Goal: Check status: Check status

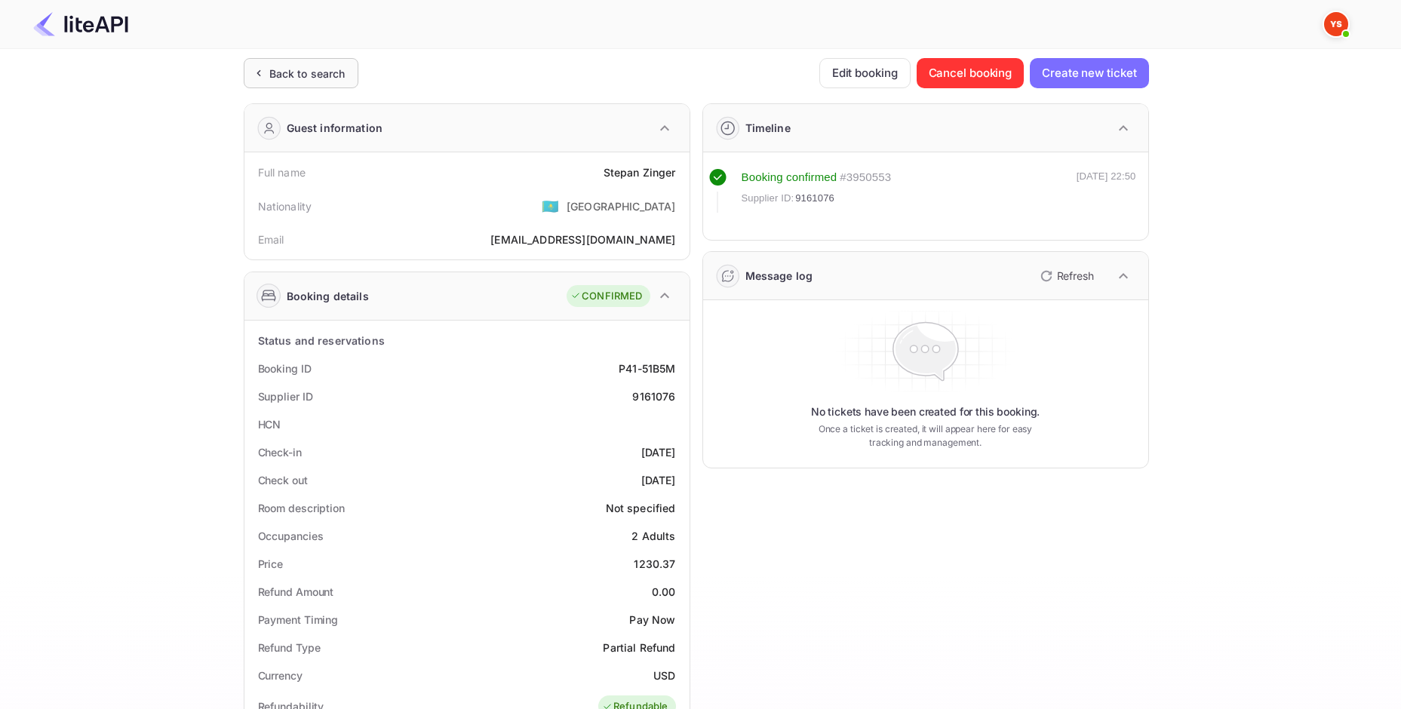
click at [306, 66] on div "Back to search" at bounding box center [307, 74] width 76 height 16
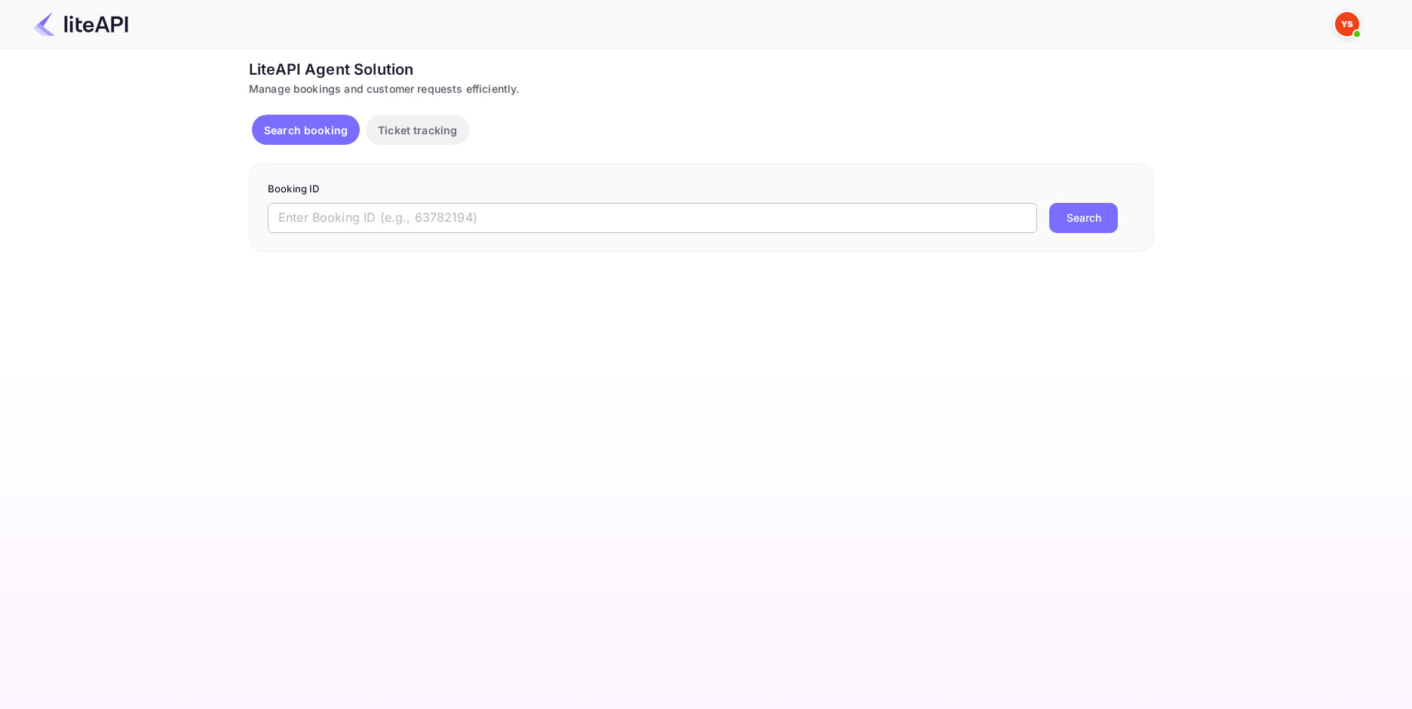
click at [512, 209] on input "text" at bounding box center [653, 218] width 770 height 30
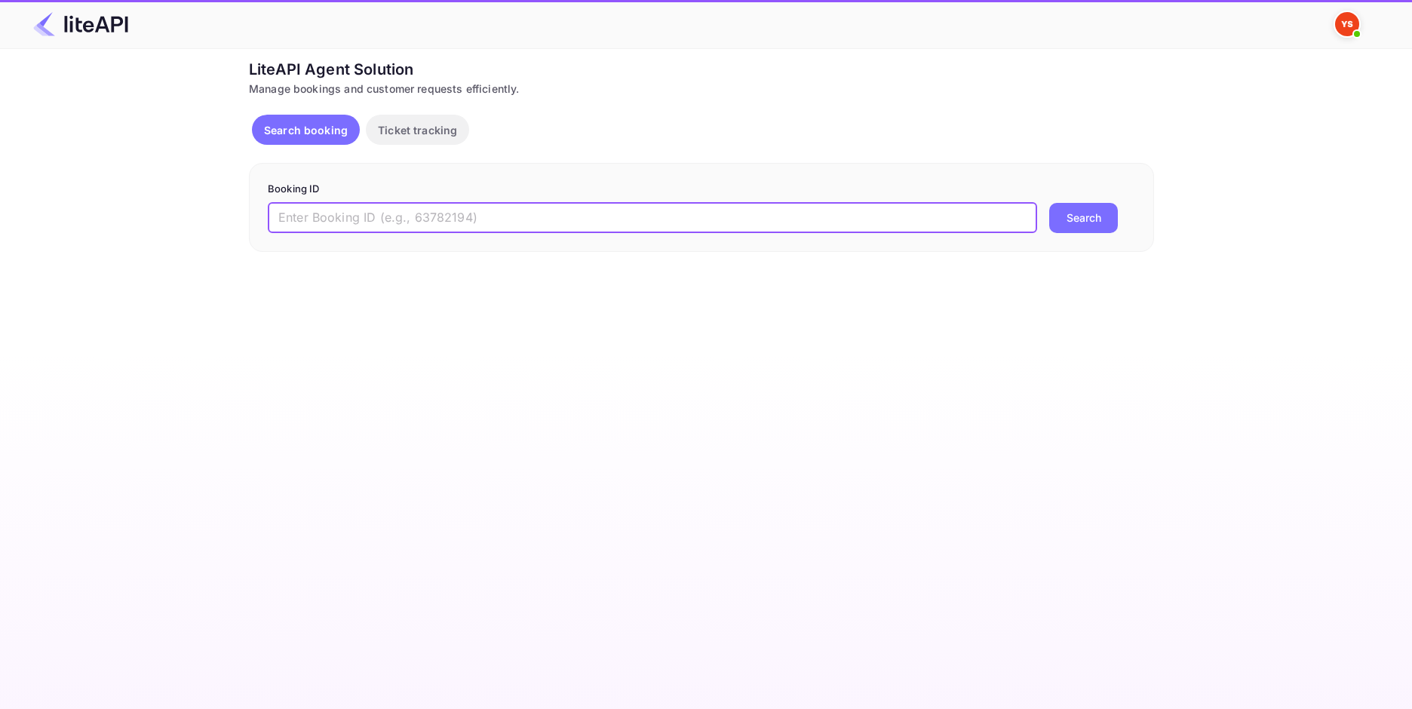
paste input "9064354"
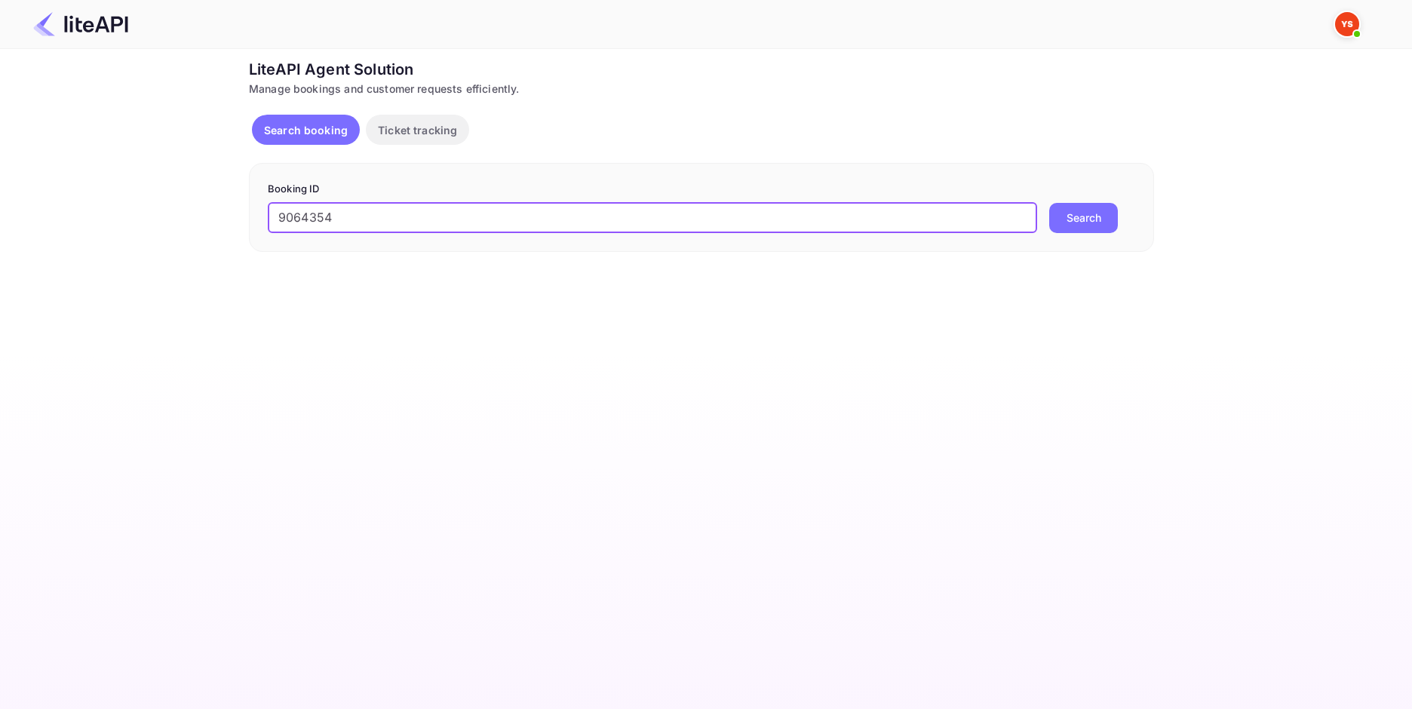
type input "9064354"
click at [1069, 222] on button "Search" at bounding box center [1084, 218] width 69 height 30
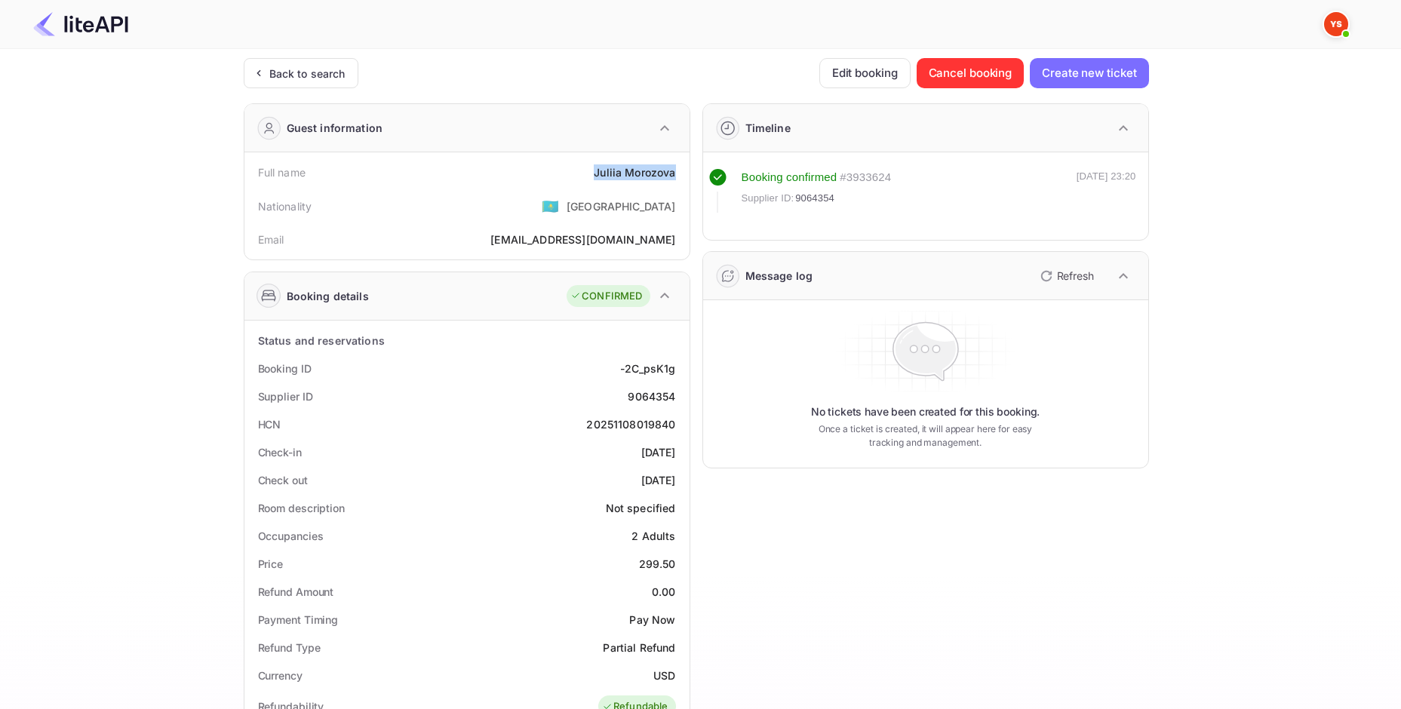
drag, startPoint x: 596, startPoint y: 163, endPoint x: 680, endPoint y: 170, distance: 84.0
click at [680, 170] on div "Full name [PERSON_NAME]" at bounding box center [466, 172] width 433 height 28
copy div "[PERSON_NAME]"
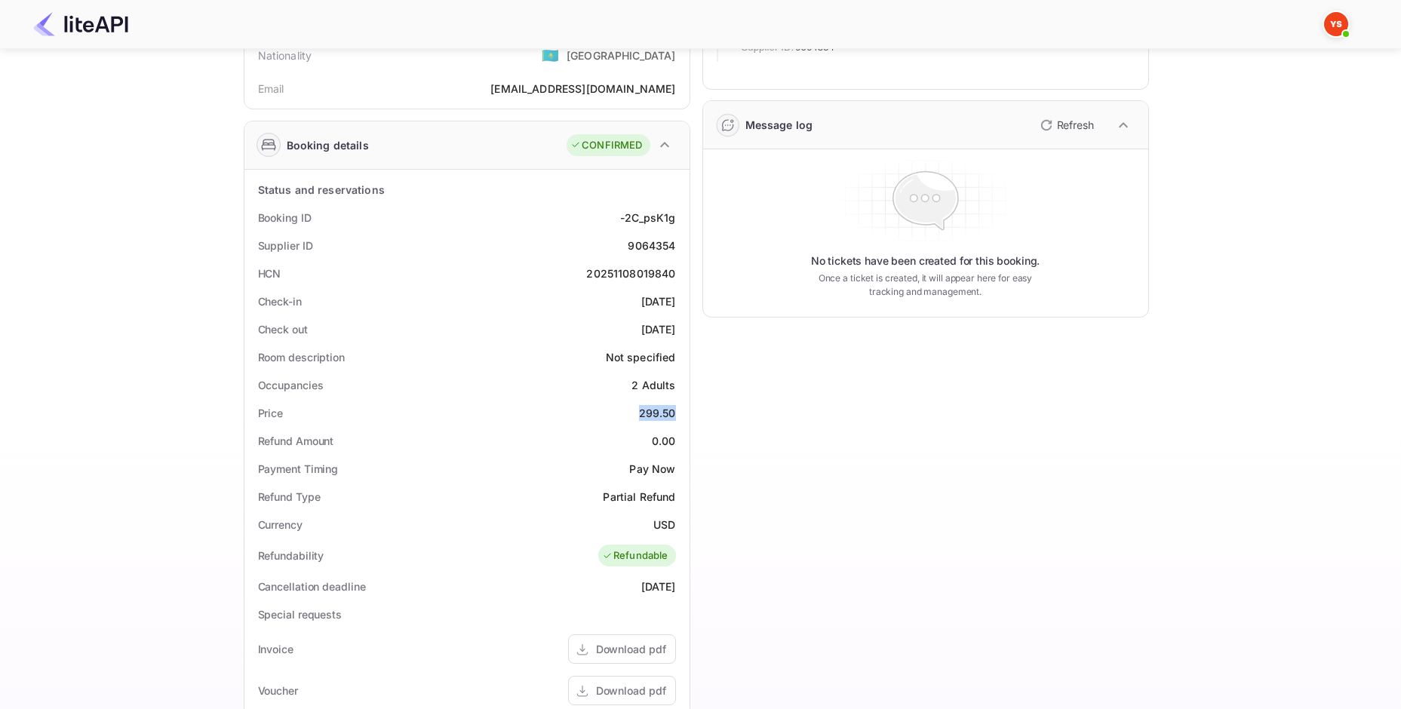
drag, startPoint x: 636, startPoint y: 412, endPoint x: 675, endPoint y: 412, distance: 39.2
click at [675, 412] on div "Price 299.50" at bounding box center [466, 413] width 433 height 28
copy div "299.50"
drag, startPoint x: 655, startPoint y: 524, endPoint x: 675, endPoint y: 523, distance: 19.7
click at [675, 523] on div "Currency USD" at bounding box center [466, 525] width 433 height 28
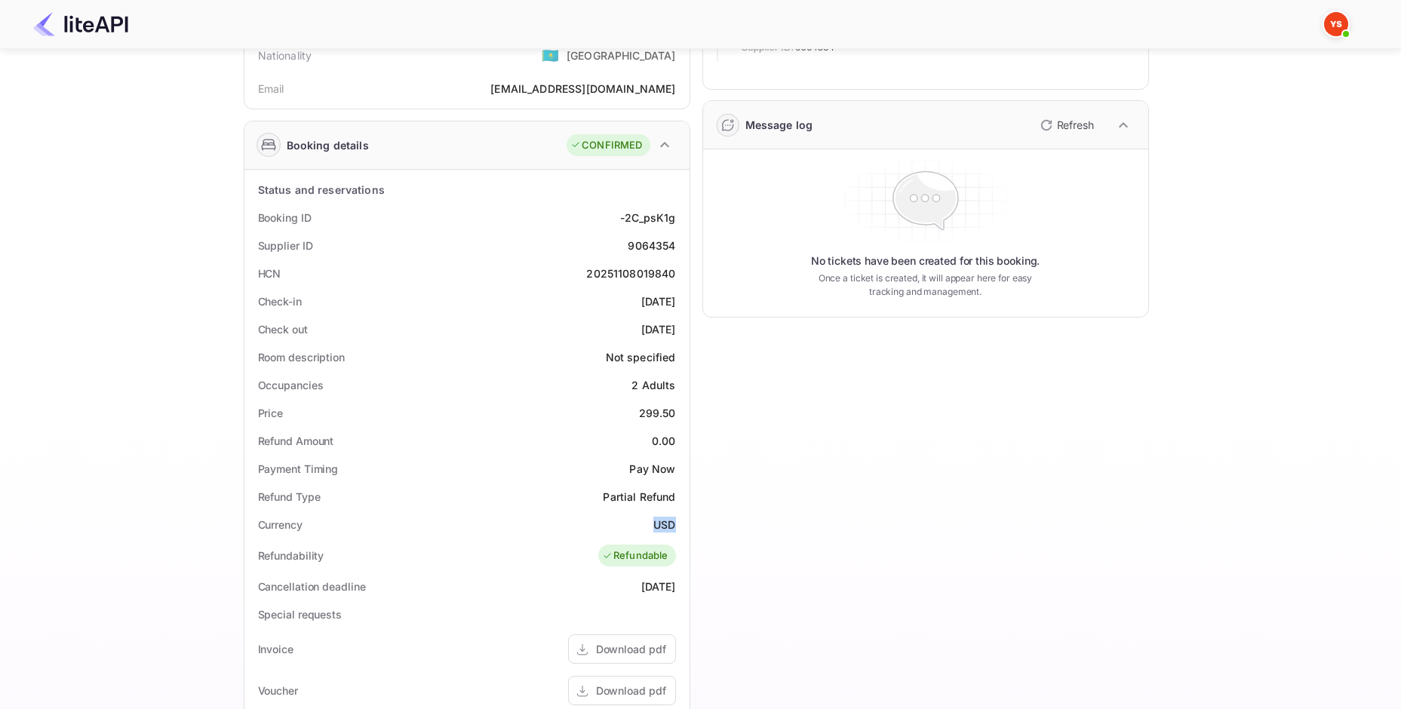
copy div "USD"
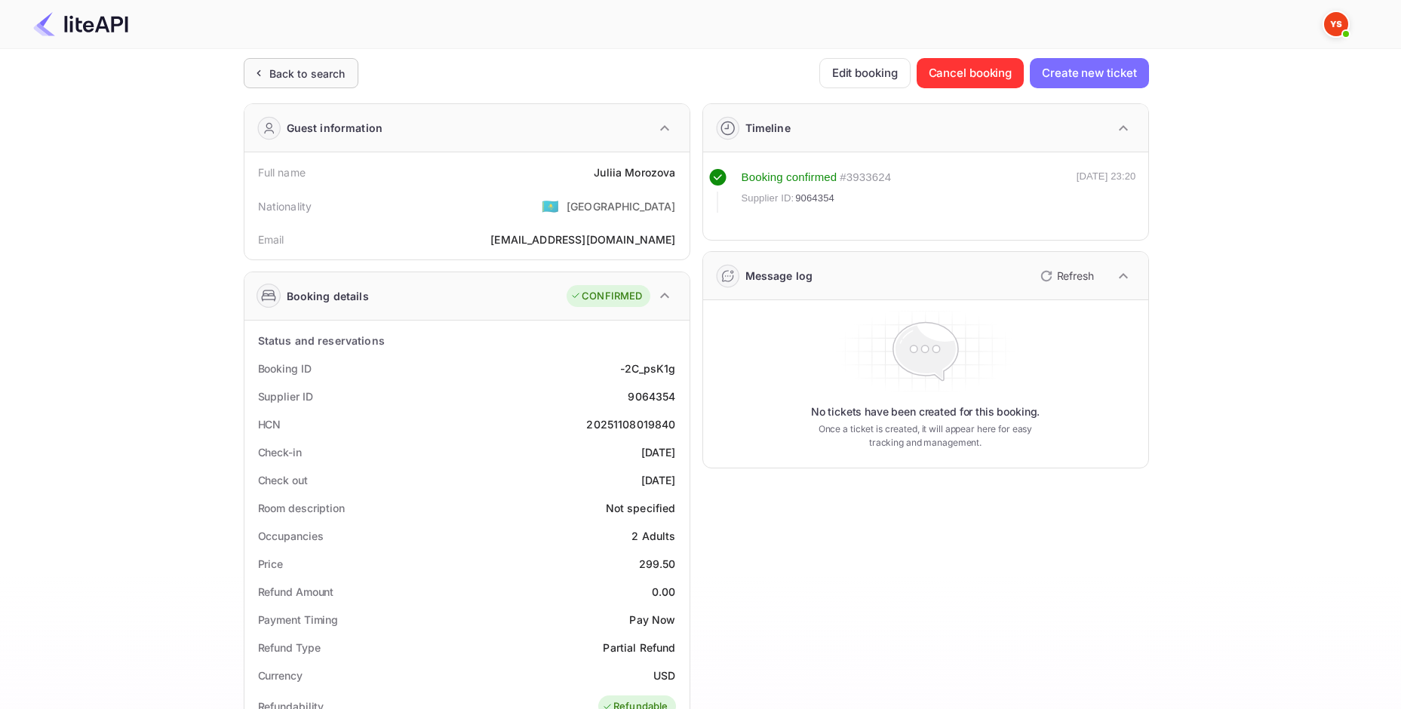
click at [320, 76] on div "Back to search" at bounding box center [307, 74] width 76 height 16
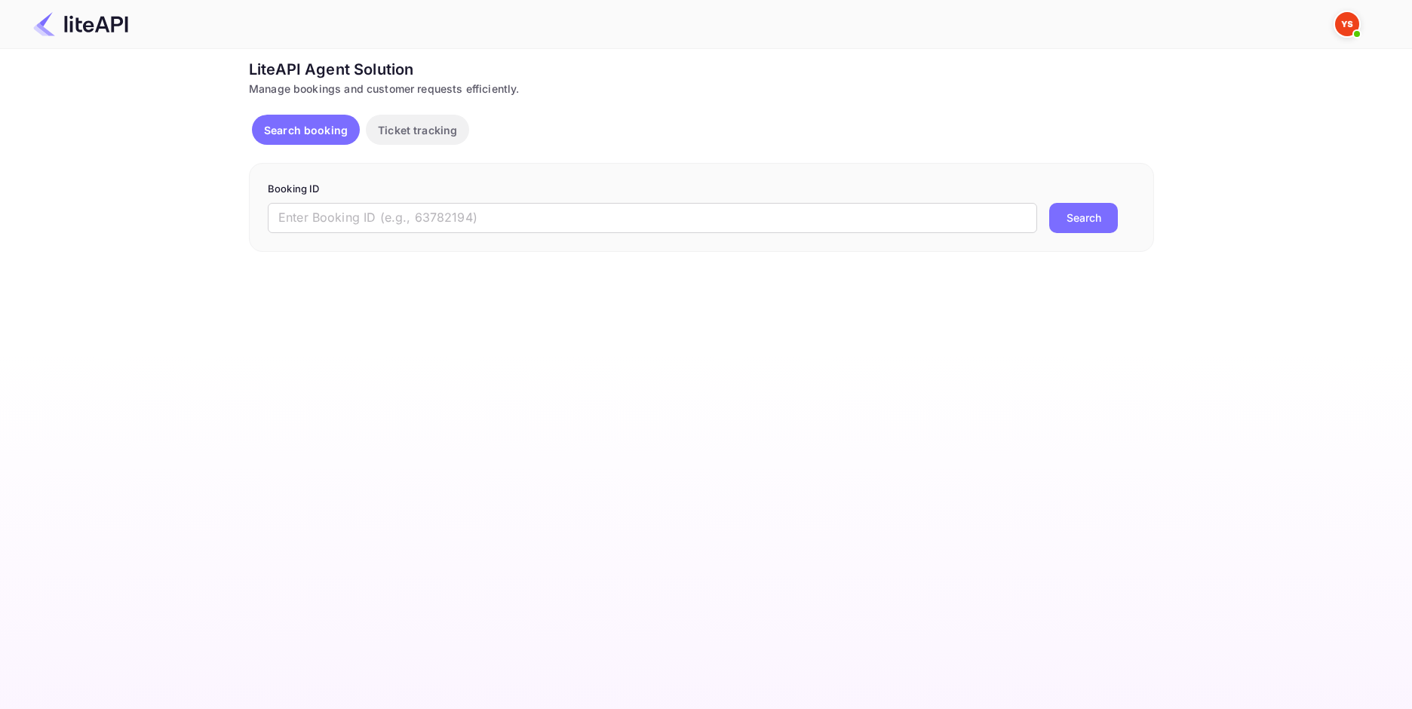
click at [475, 200] on form "Booking ID ​ Search" at bounding box center [702, 207] width 868 height 51
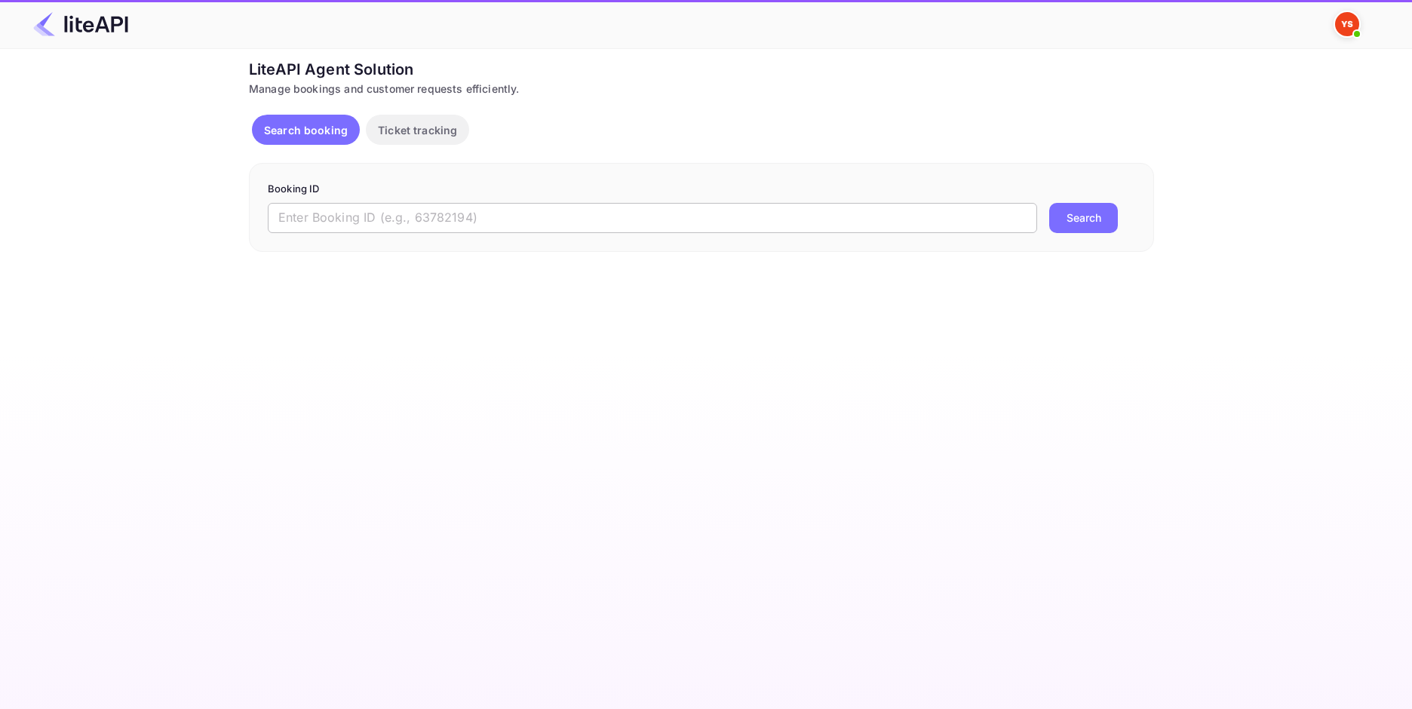
drag, startPoint x: 472, startPoint y: 219, endPoint x: 434, endPoint y: 222, distance: 38.6
click at [472, 220] on input "text" at bounding box center [653, 218] width 770 height 30
paste input "8901383"
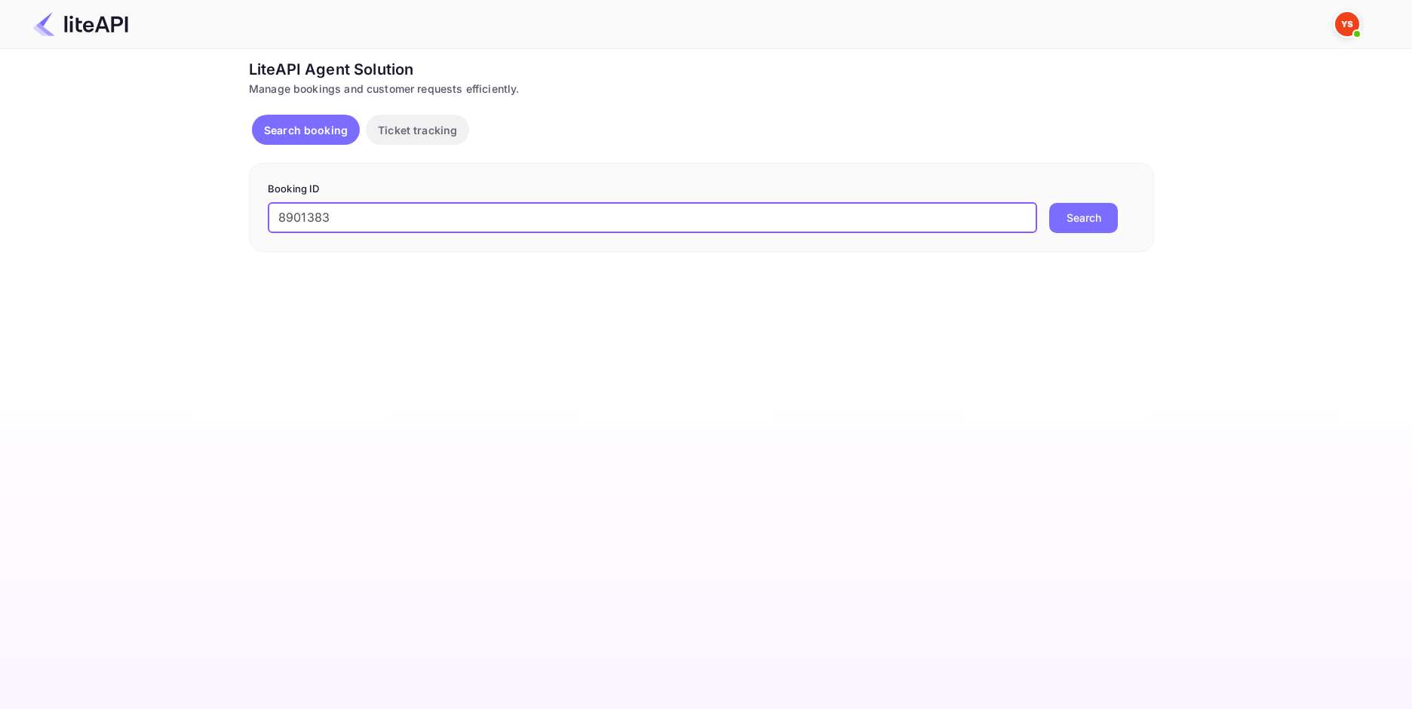
click at [280, 214] on input "8901383" at bounding box center [653, 218] width 770 height 30
click at [284, 217] on input "8901383" at bounding box center [653, 218] width 770 height 30
type input "8901383"
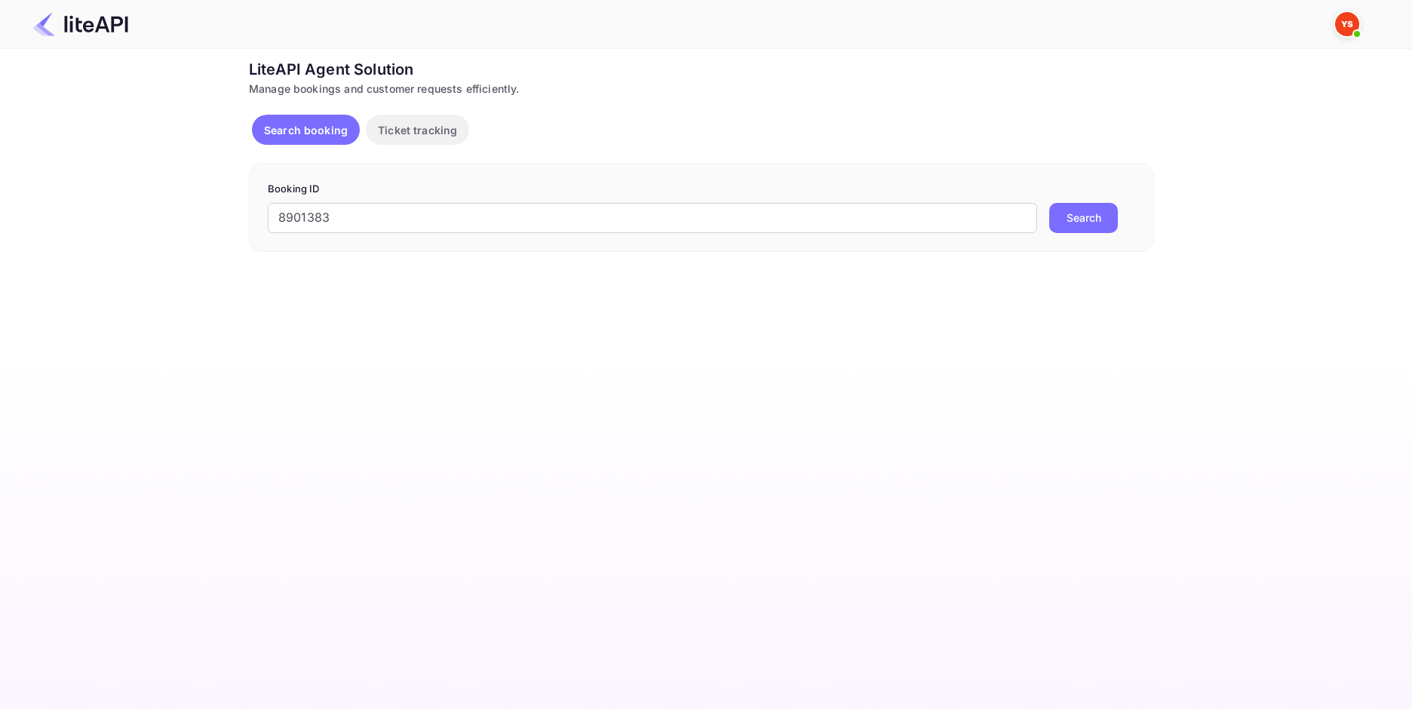
click at [1089, 225] on button "Search" at bounding box center [1084, 218] width 69 height 30
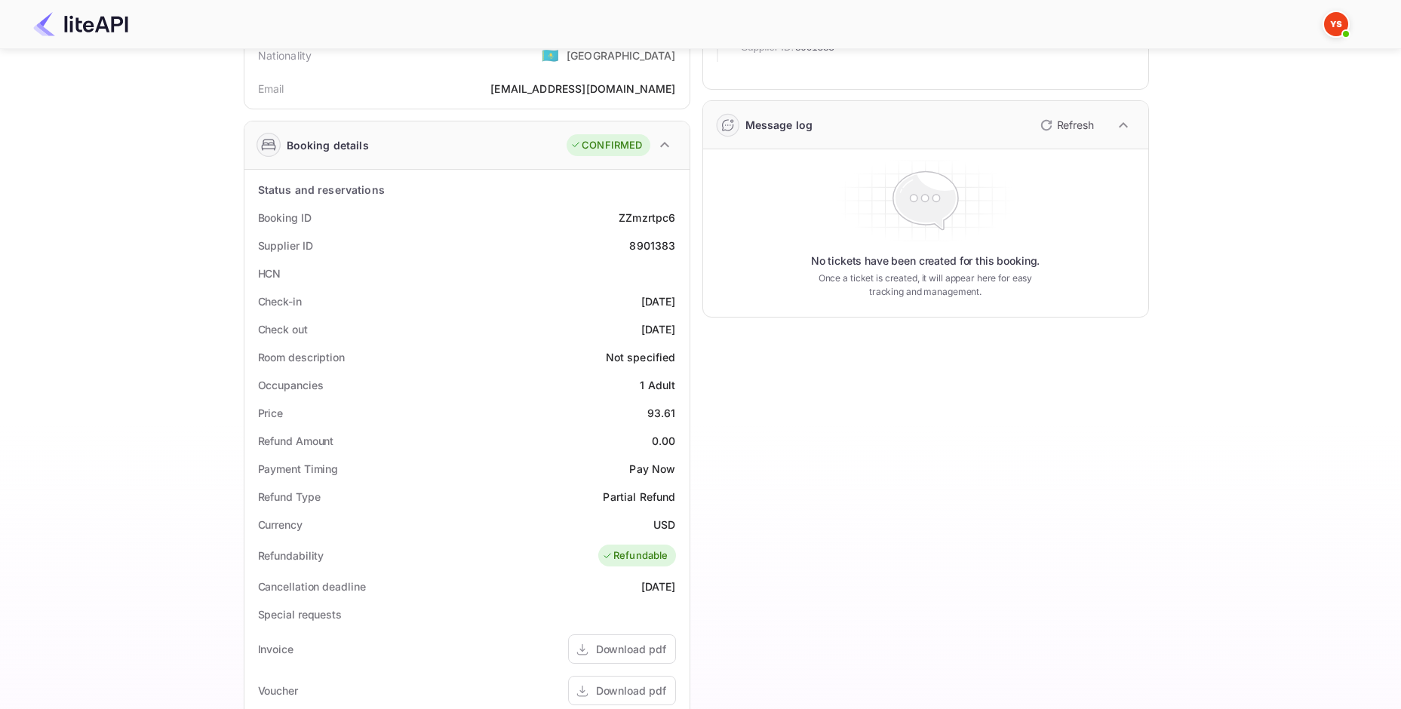
scroll to position [472, 0]
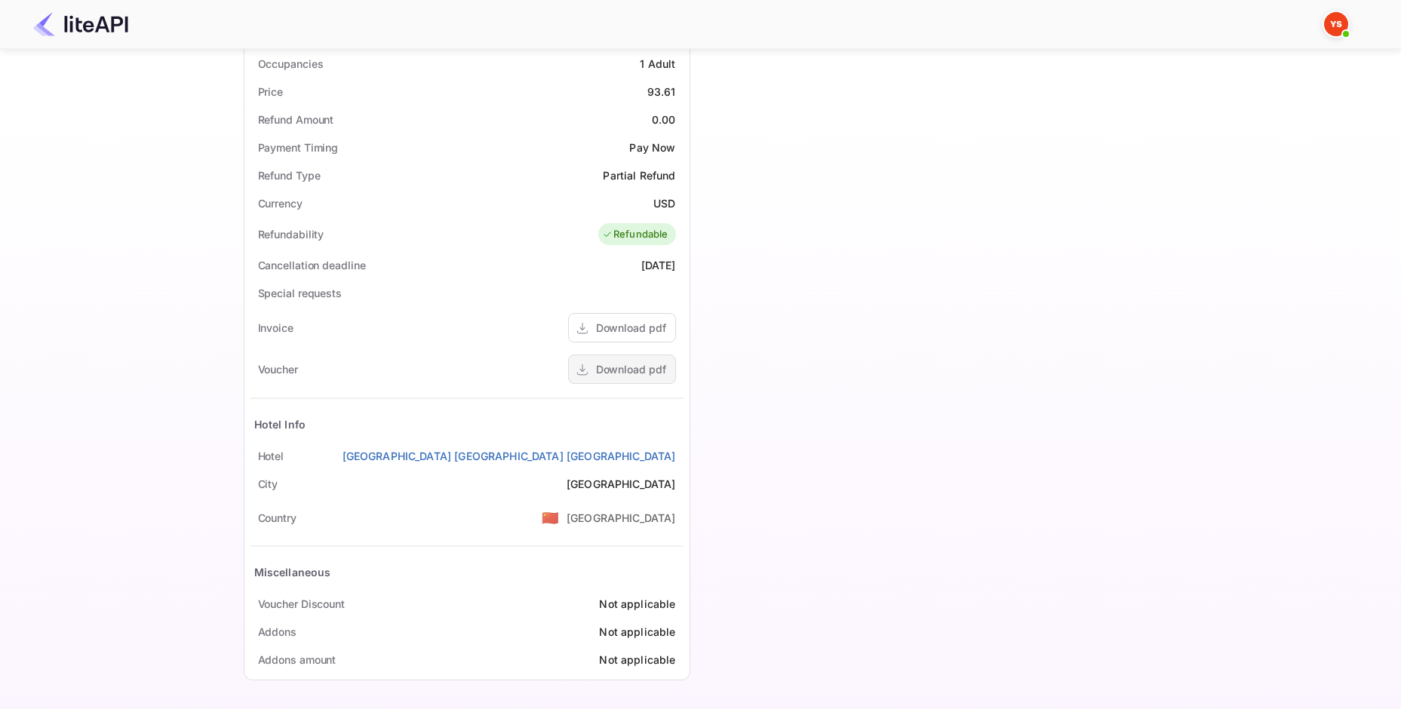
click at [615, 378] on div "Download pdf" at bounding box center [622, 369] width 108 height 29
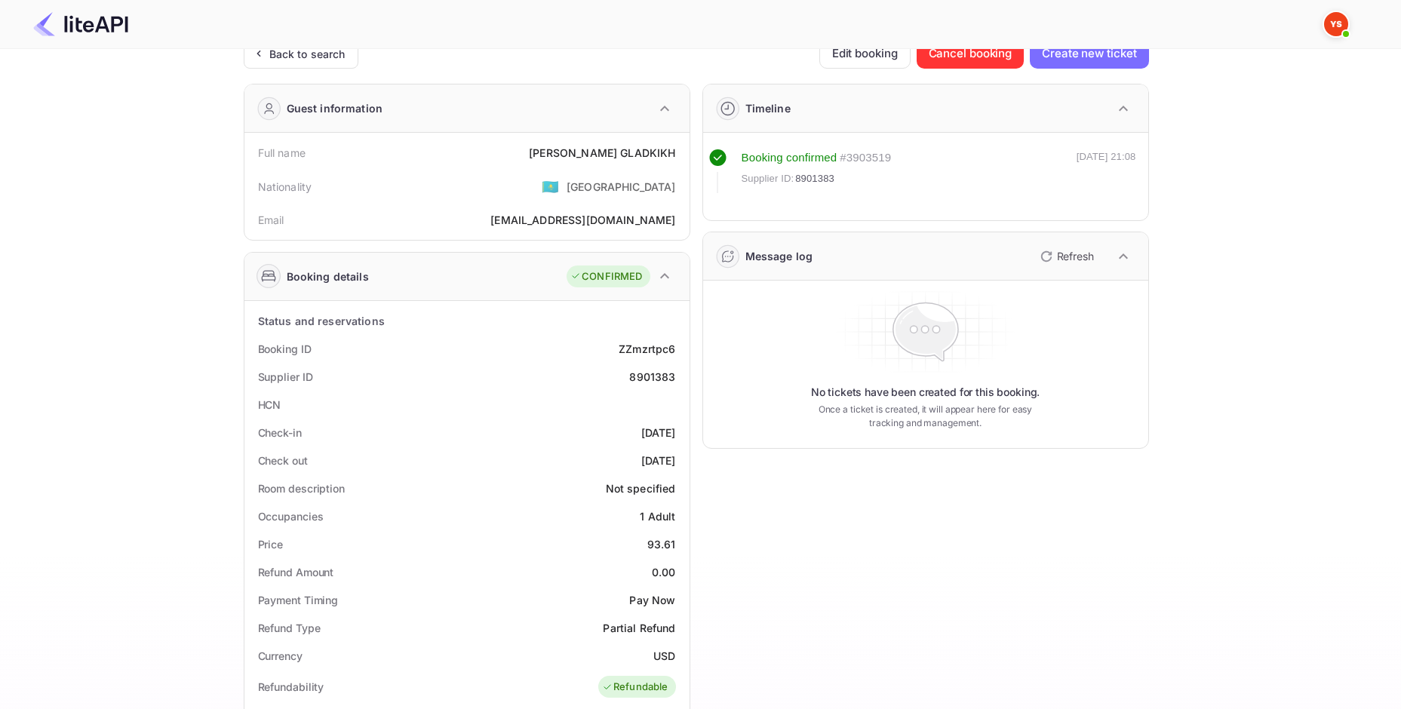
scroll to position [0, 0]
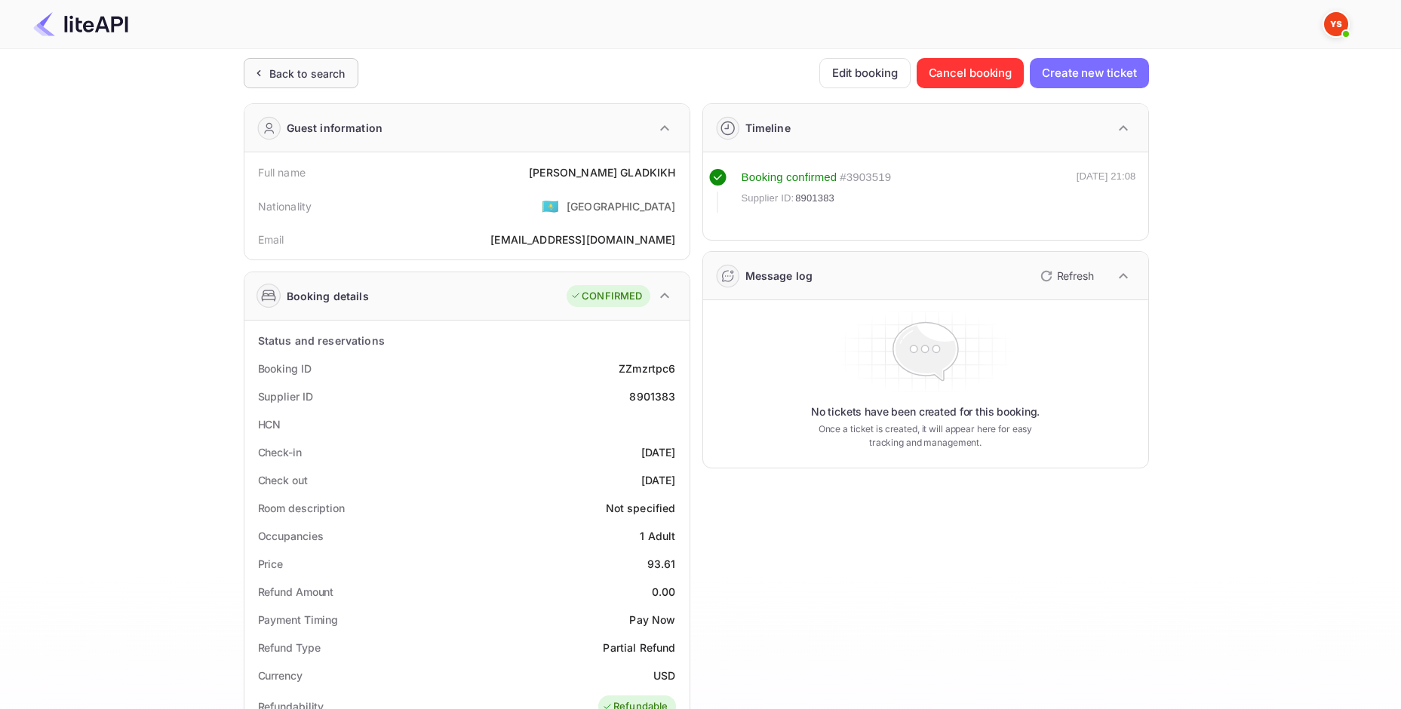
click at [311, 72] on div "Back to search" at bounding box center [307, 74] width 76 height 16
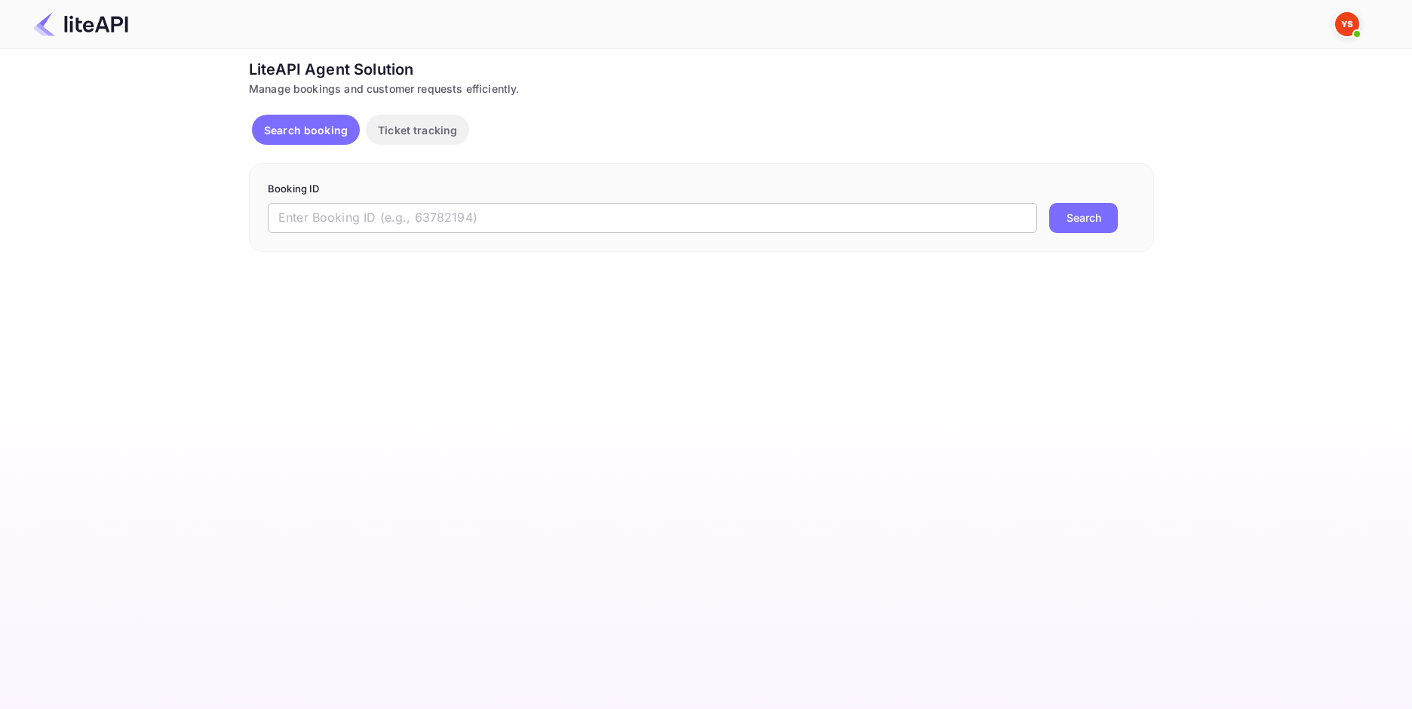
click at [455, 207] on input "text" at bounding box center [653, 218] width 770 height 30
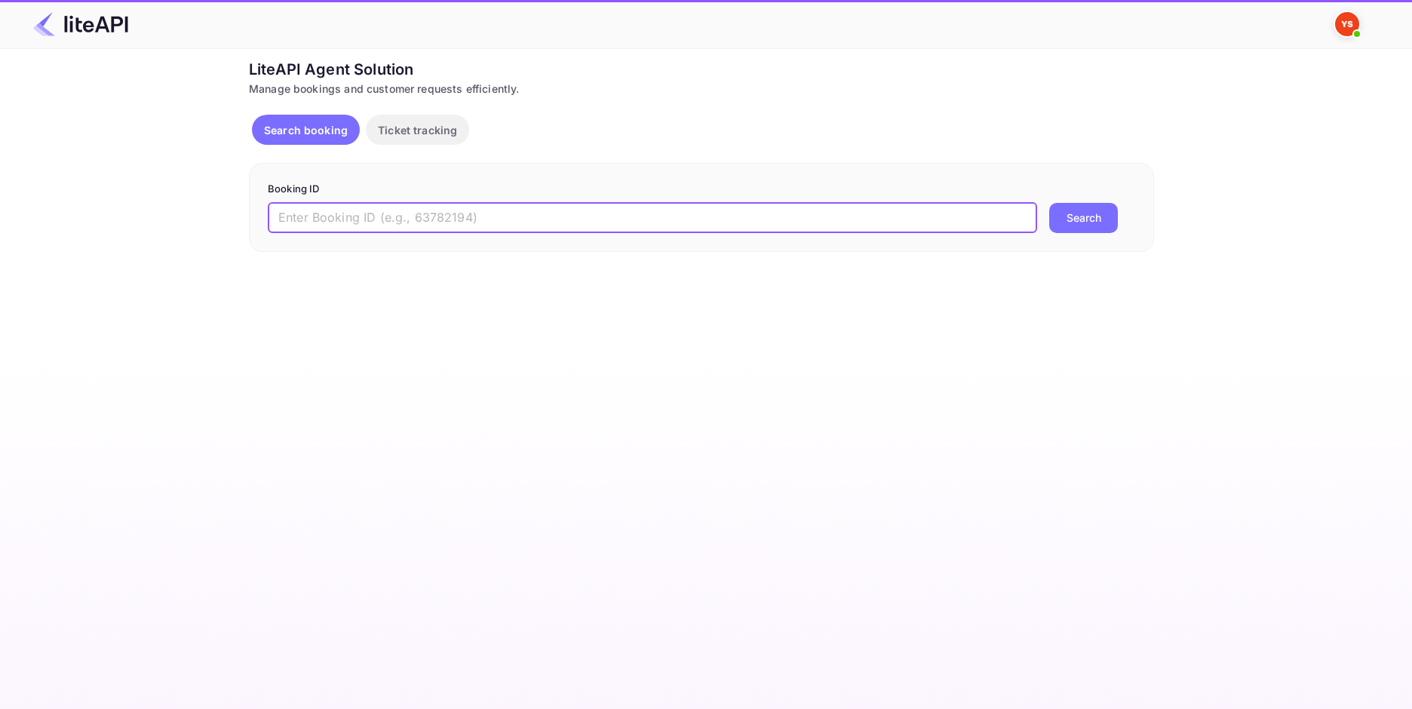
paste input "9057377"
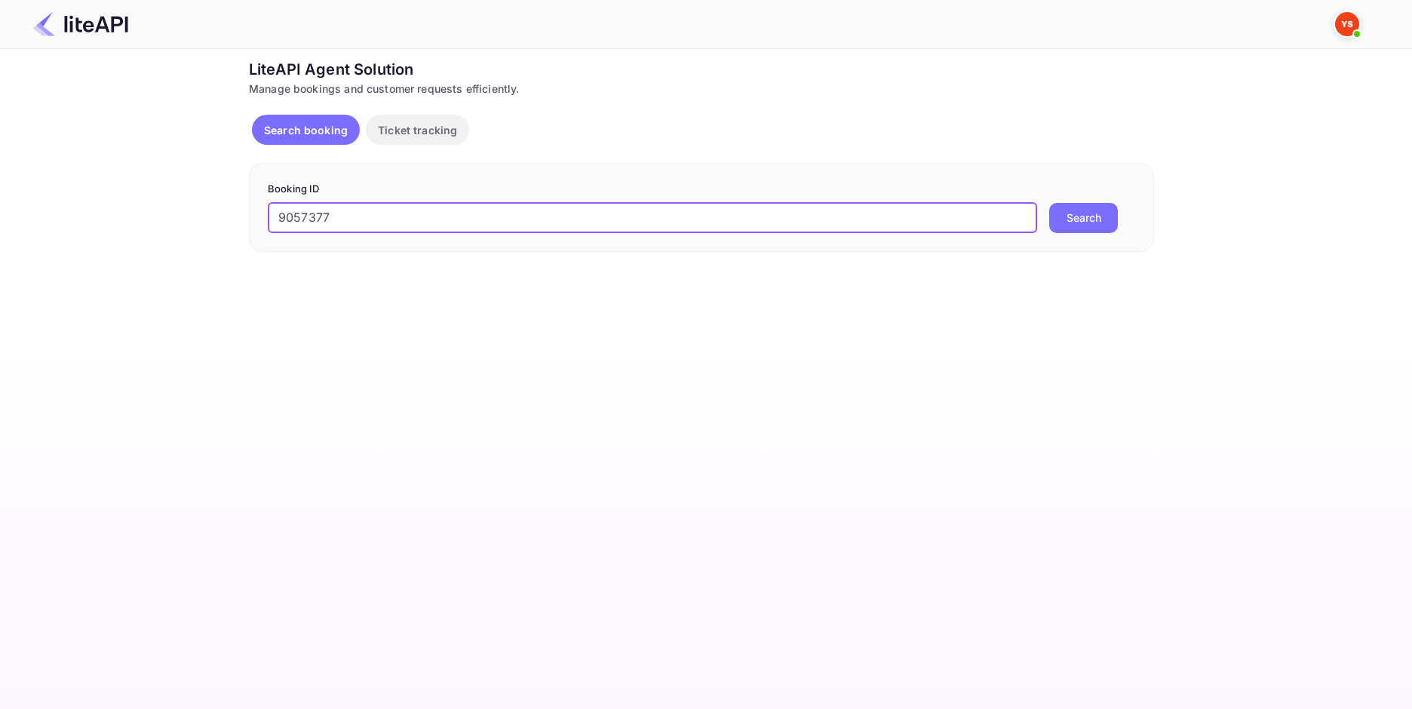
type input "9057377"
click at [1053, 232] on button "Search" at bounding box center [1084, 218] width 69 height 30
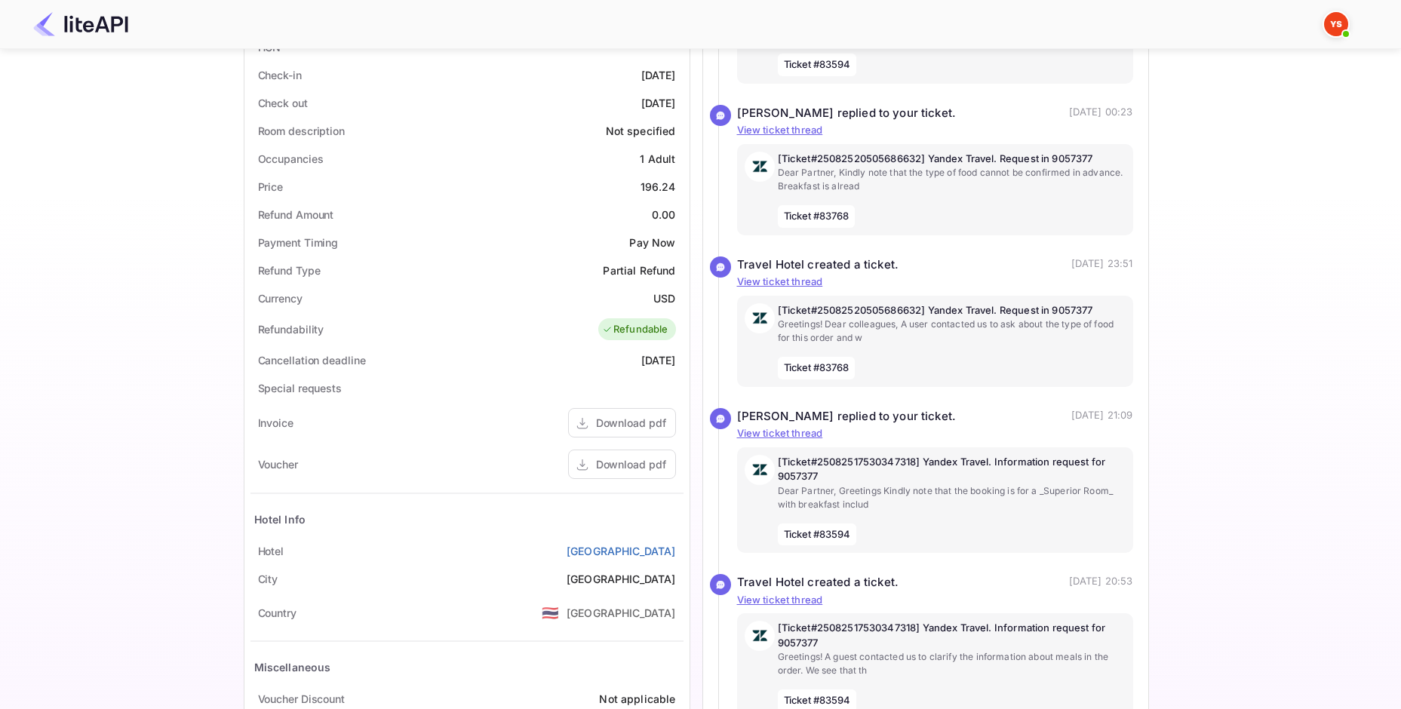
scroll to position [453, 0]
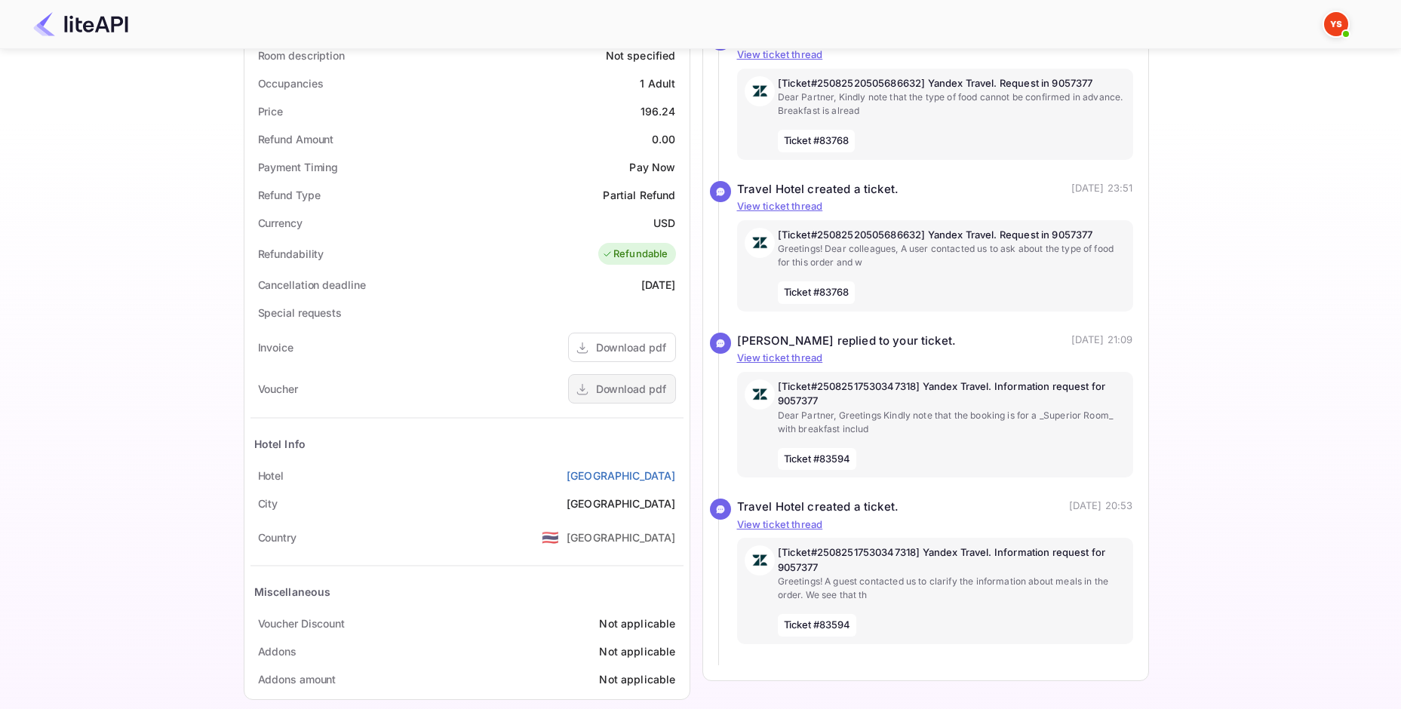
click at [620, 395] on div "Download pdf" at bounding box center [631, 389] width 70 height 16
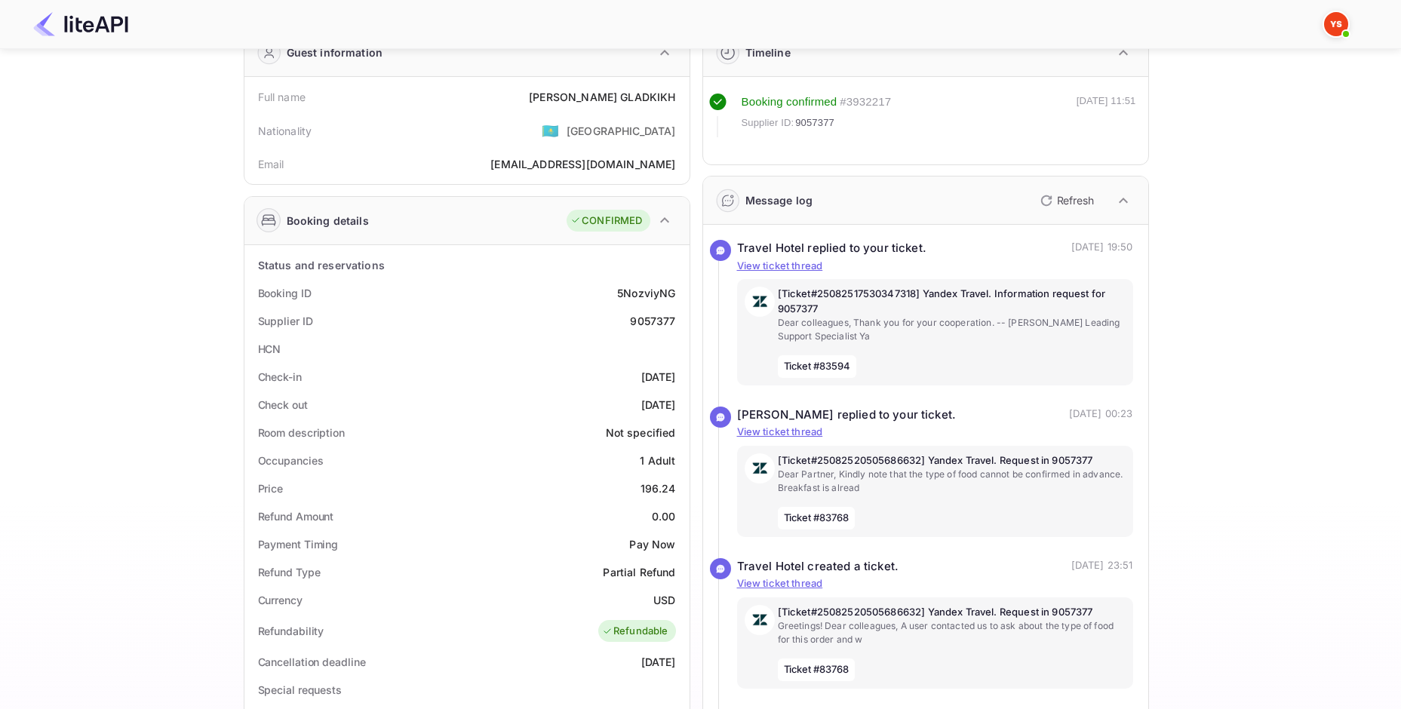
scroll to position [0, 0]
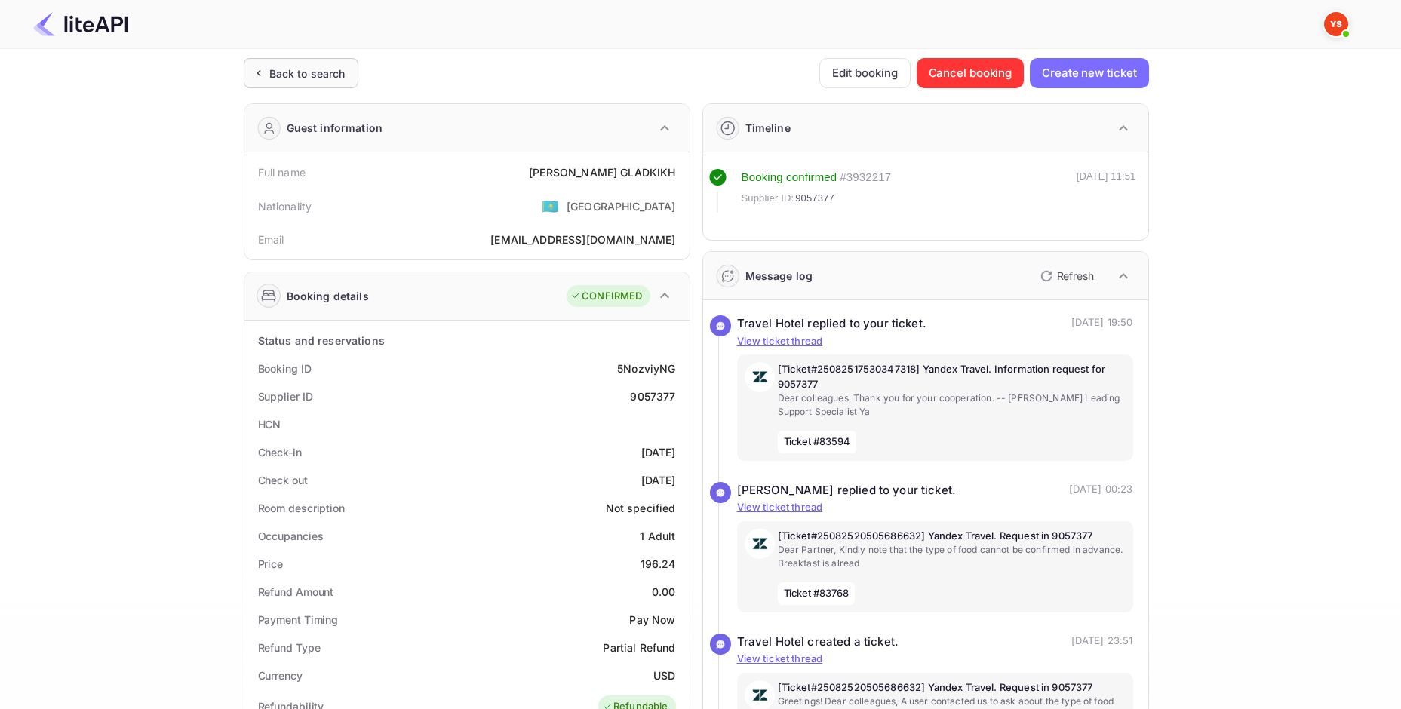
click at [296, 72] on div "Back to search" at bounding box center [307, 74] width 76 height 16
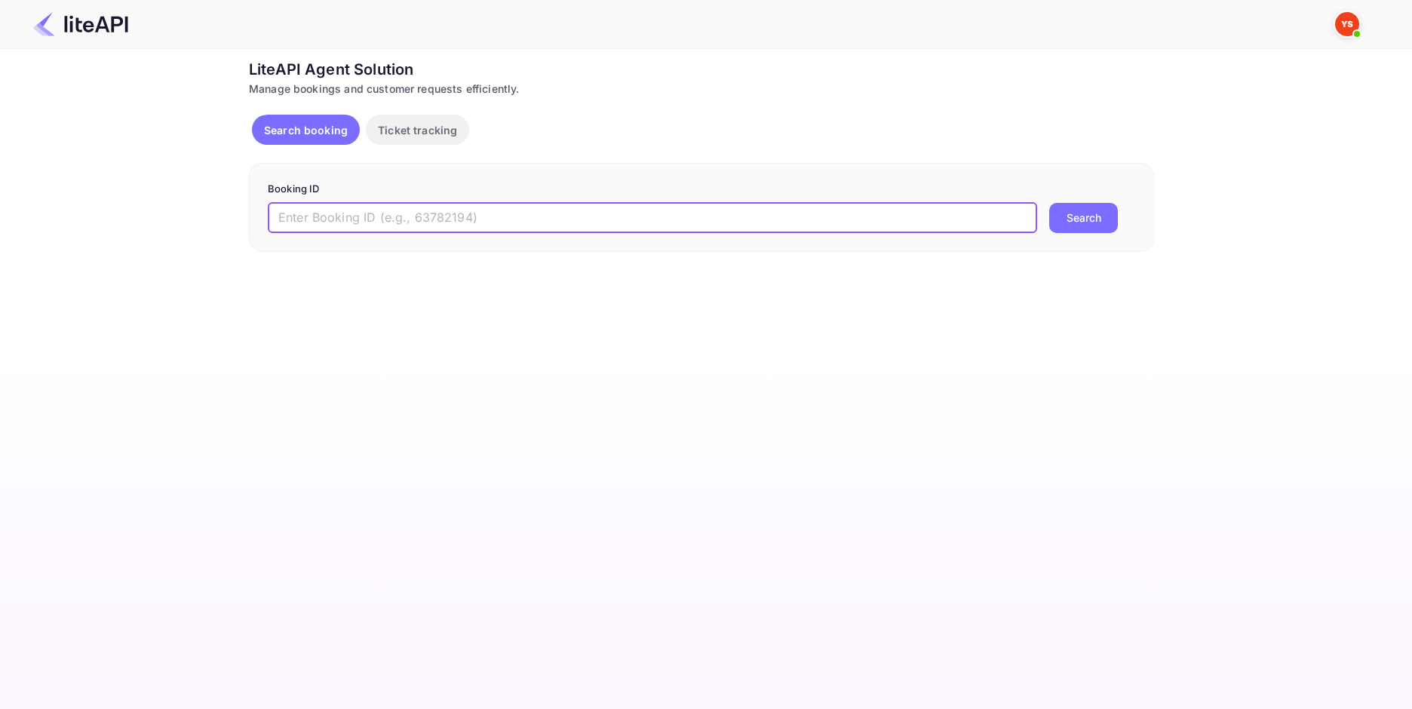
click at [422, 204] on input "text" at bounding box center [653, 218] width 770 height 30
paste input "8901731"
type input "8901731"
click at [1064, 226] on button "Search" at bounding box center [1084, 218] width 69 height 30
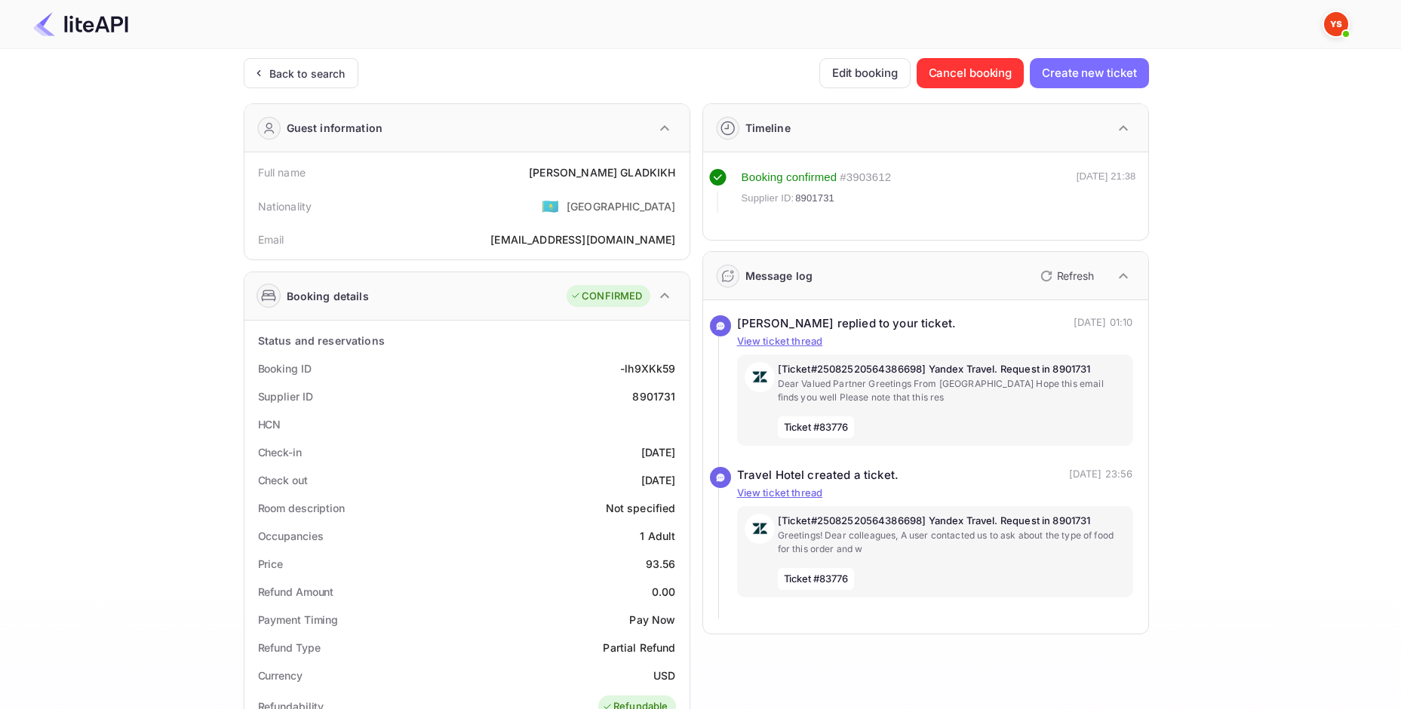
scroll to position [453, 0]
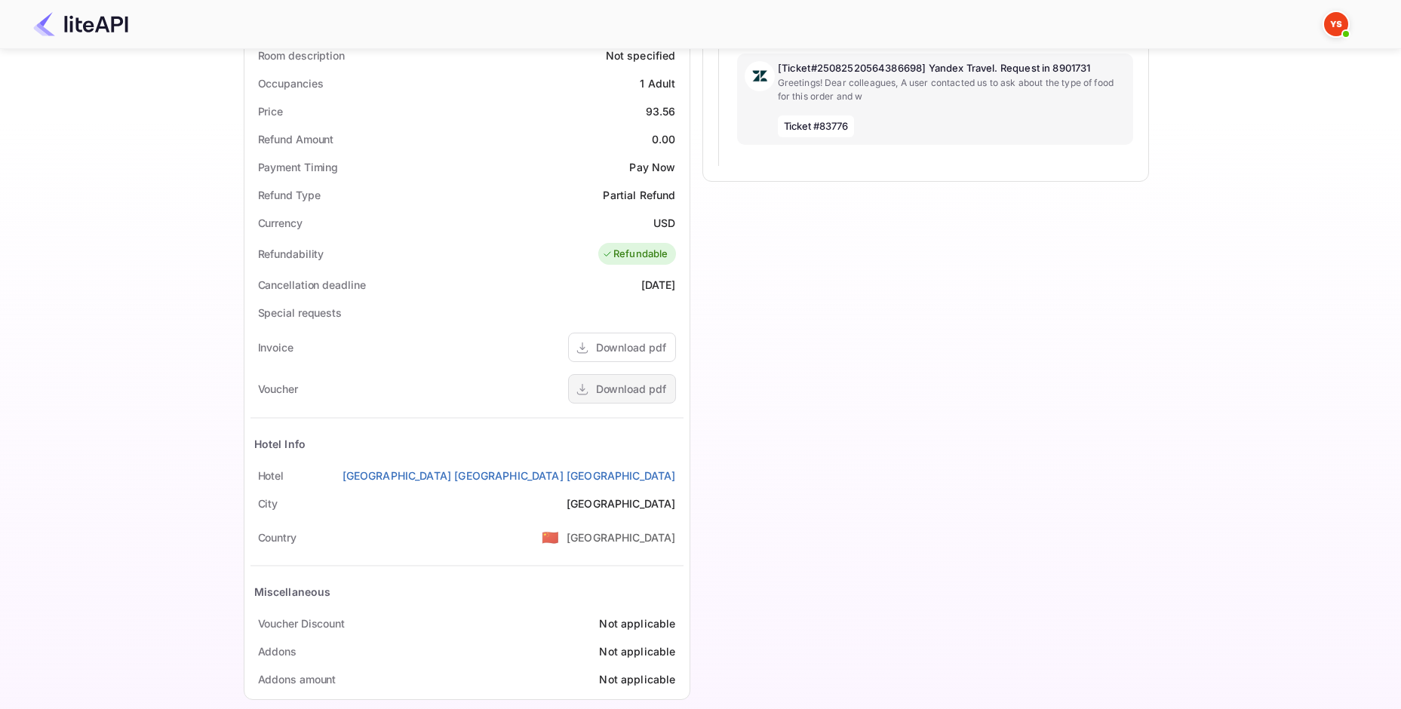
click at [636, 397] on div "Download pdf" at bounding box center [631, 389] width 70 height 16
